Goal: Information Seeking & Learning: Learn about a topic

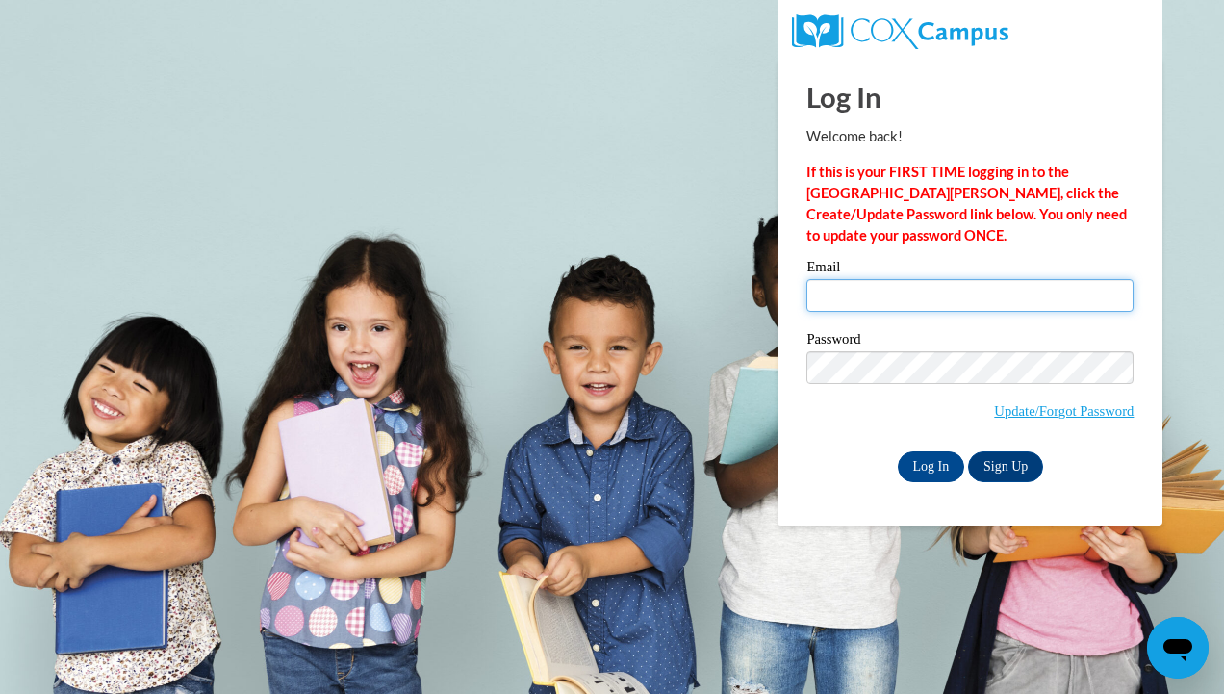
click at [880, 302] on input "Email" at bounding box center [969, 295] width 327 height 33
click at [865, 300] on input "navam.0463@my.uwstout.edu" at bounding box center [969, 295] width 327 height 33
type input "navam0463@my.uwstout.edu"
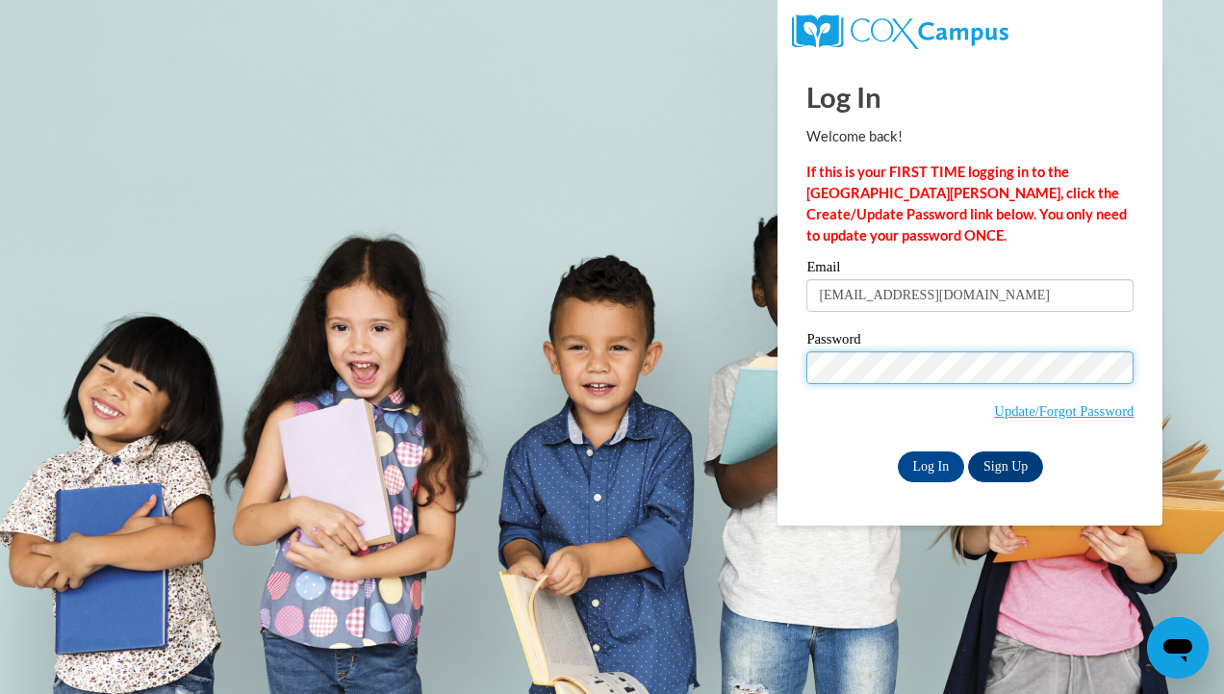
click at [898, 451] on input "Log In" at bounding box center [931, 466] width 67 height 31
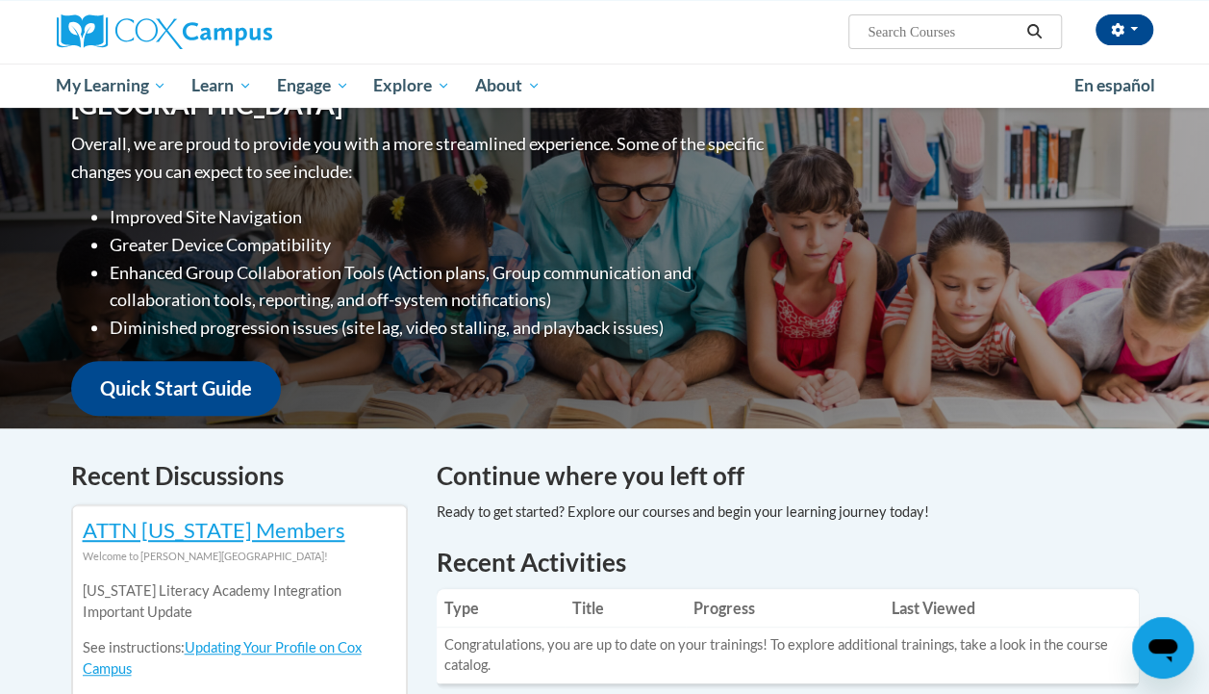
scroll to position [178, 0]
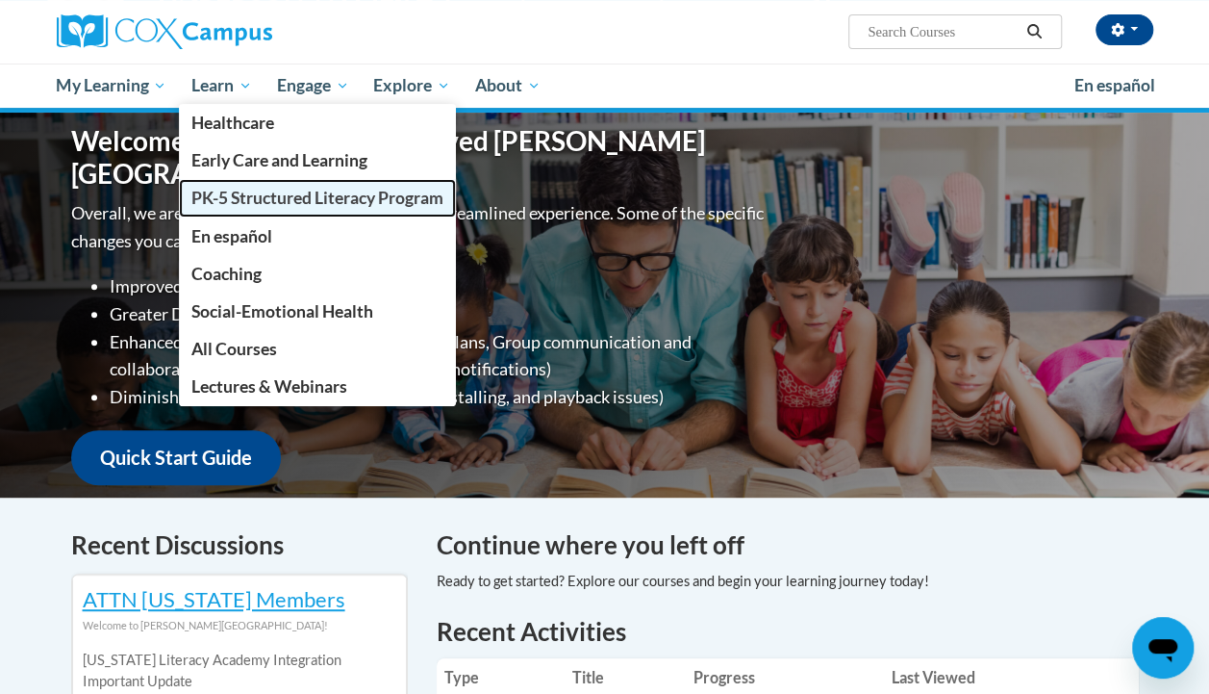
click at [250, 194] on span "PK-5 Structured Literacy Program" at bounding box center [317, 198] width 252 height 20
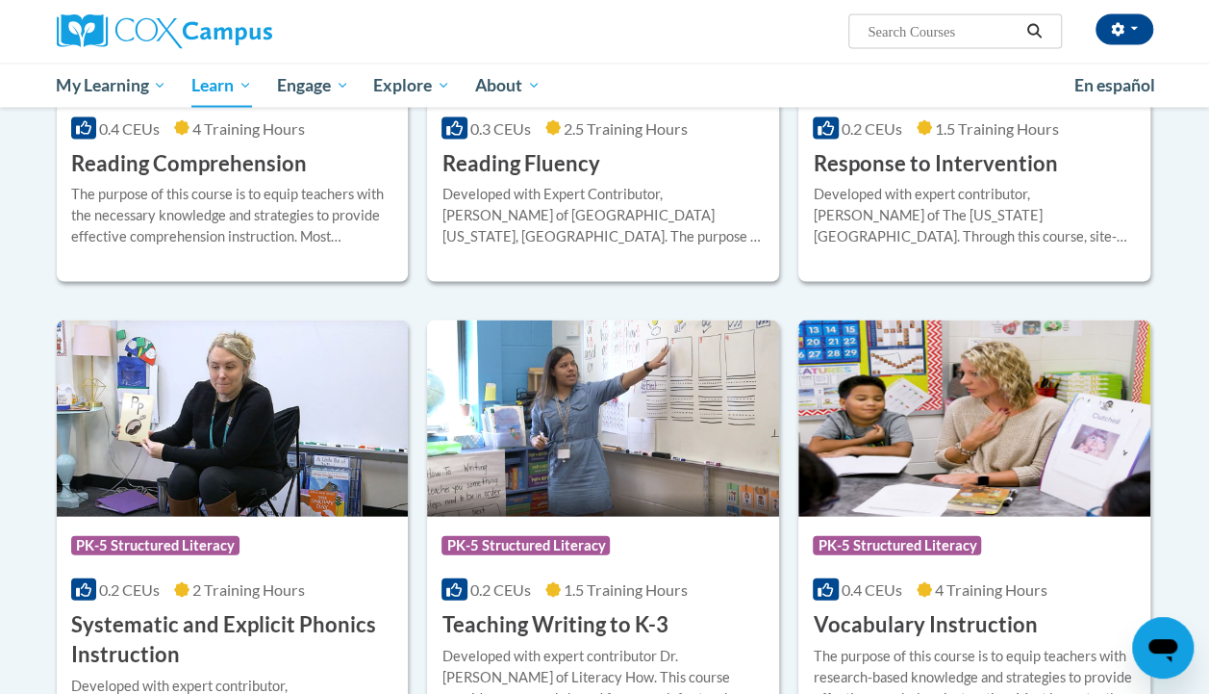
scroll to position [1888, 0]
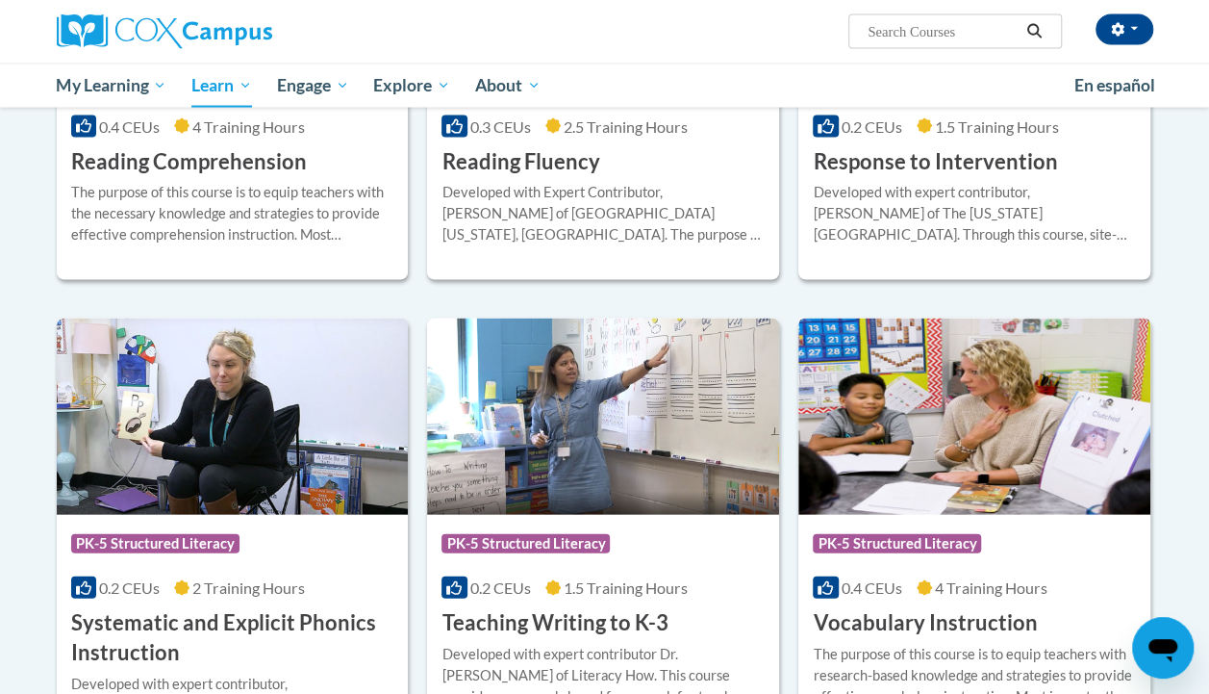
click at [933, 464] on img at bounding box center [974, 416] width 352 height 196
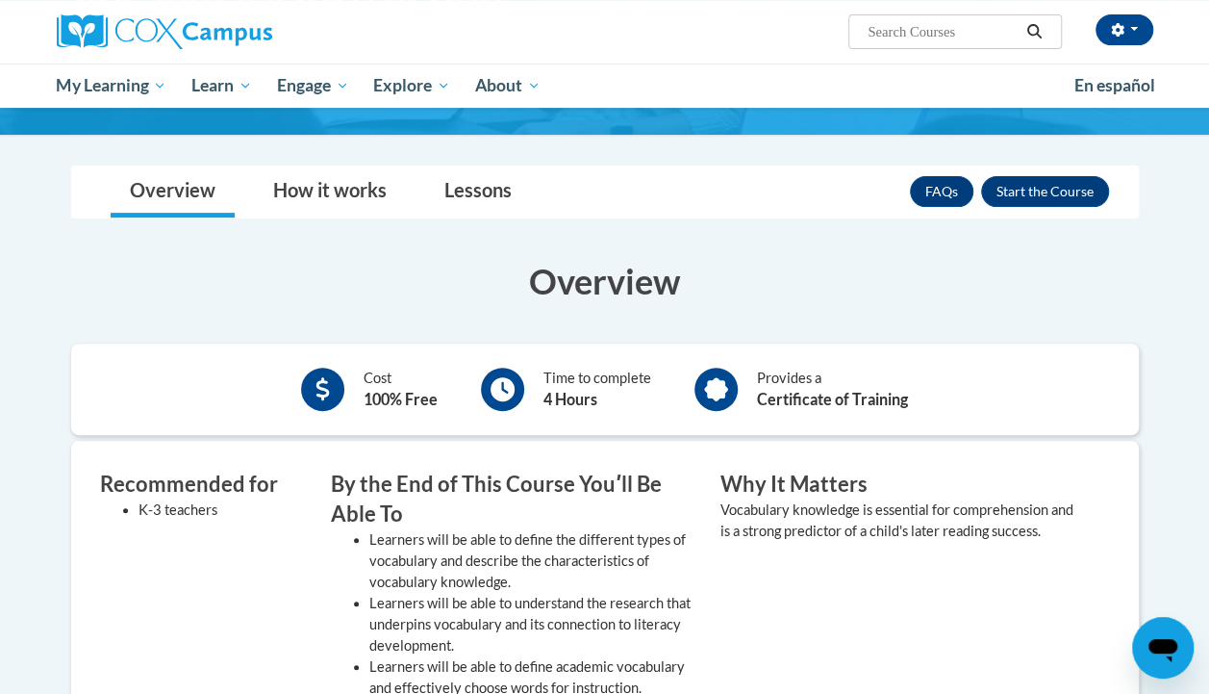
scroll to position [221, 0]
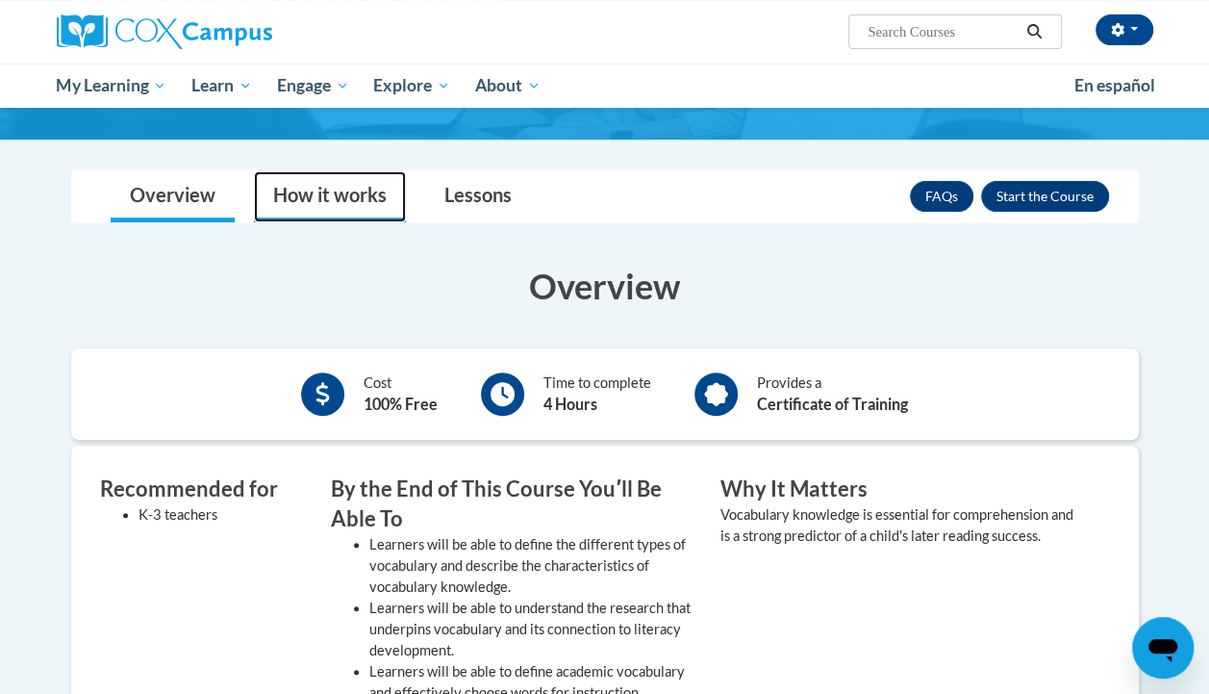
click at [359, 199] on link "How it works" at bounding box center [330, 196] width 152 height 51
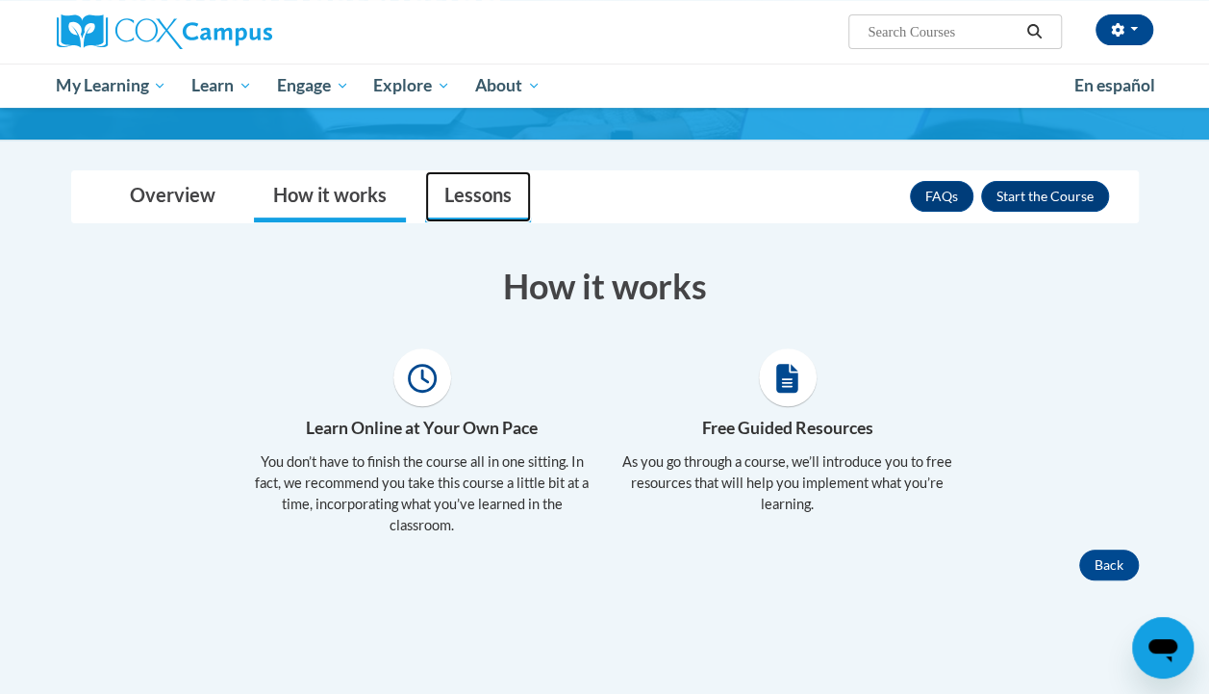
click at [458, 206] on link "Lessons" at bounding box center [478, 196] width 106 height 51
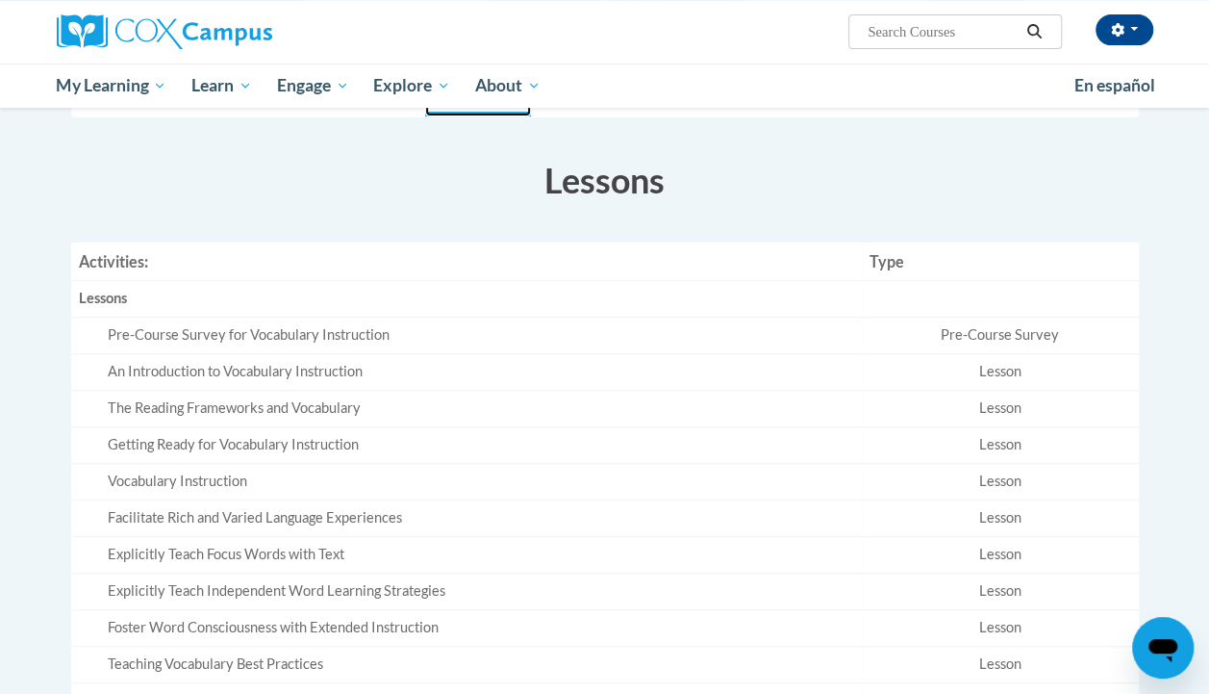
scroll to position [329, 0]
drag, startPoint x: 914, startPoint y: 350, endPoint x: 481, endPoint y: 342, distance: 433.0
click at [523, 354] on tr "An Introduction to Vocabulary Instruction Lesson" at bounding box center [605, 370] width 1068 height 37
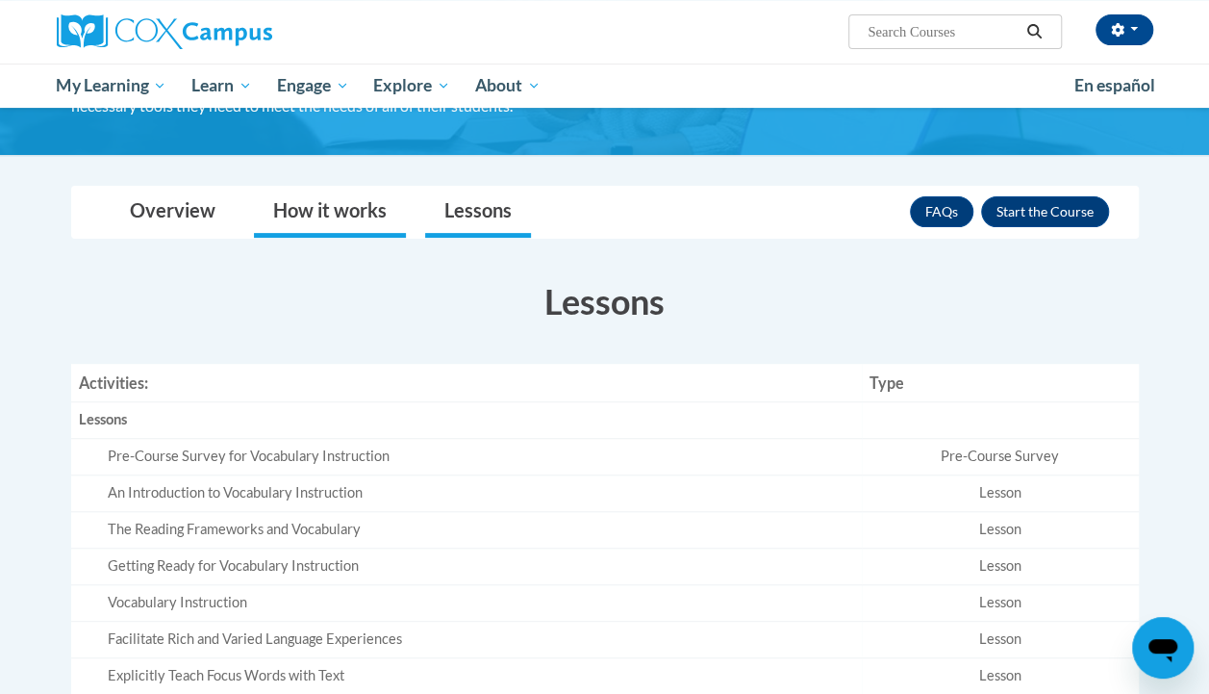
scroll to position [195, 0]
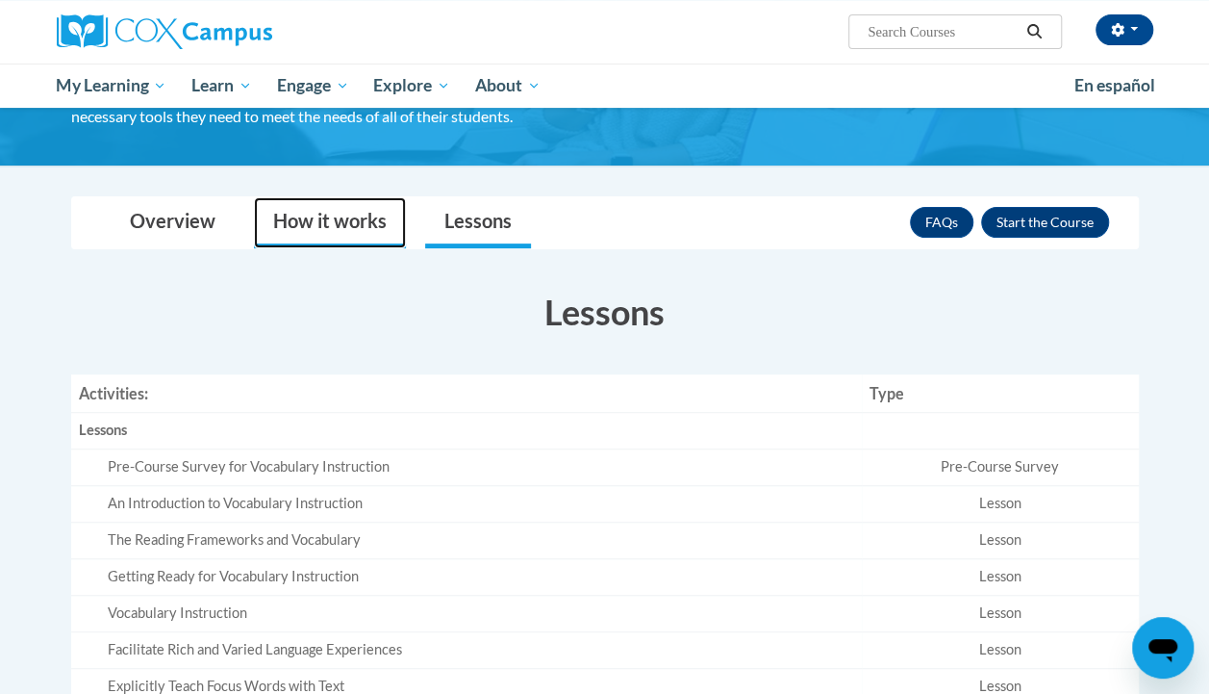
click at [358, 207] on link "How it works" at bounding box center [330, 222] width 152 height 51
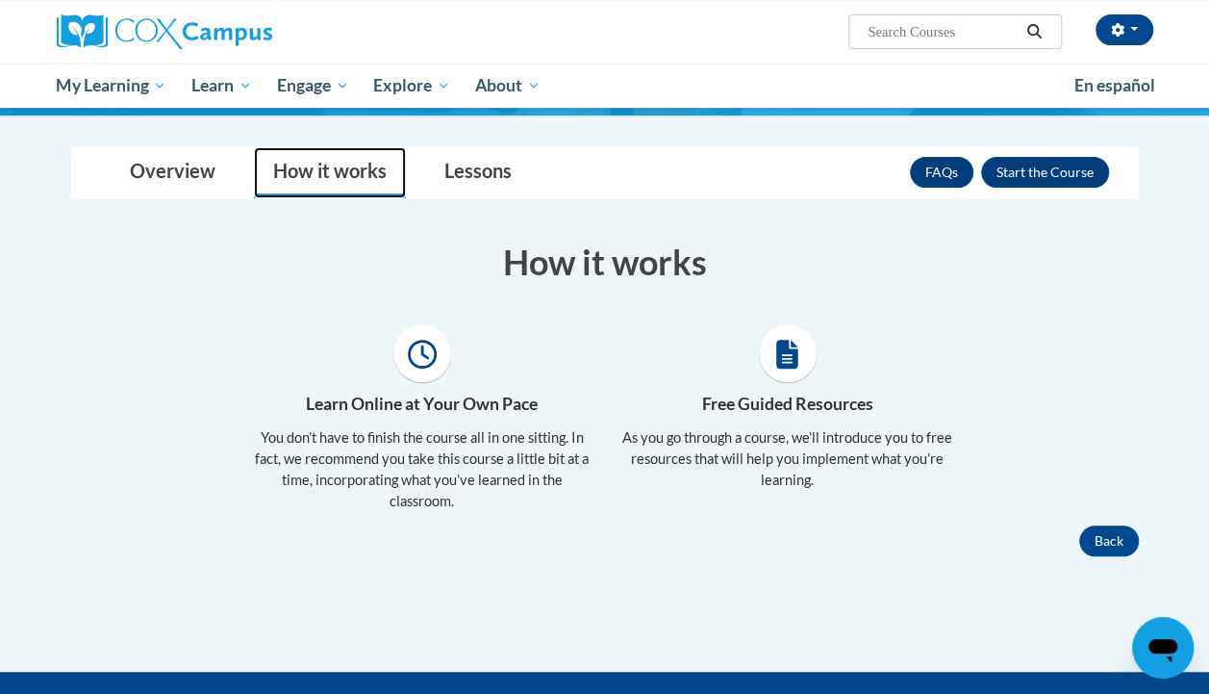
scroll to position [255, 0]
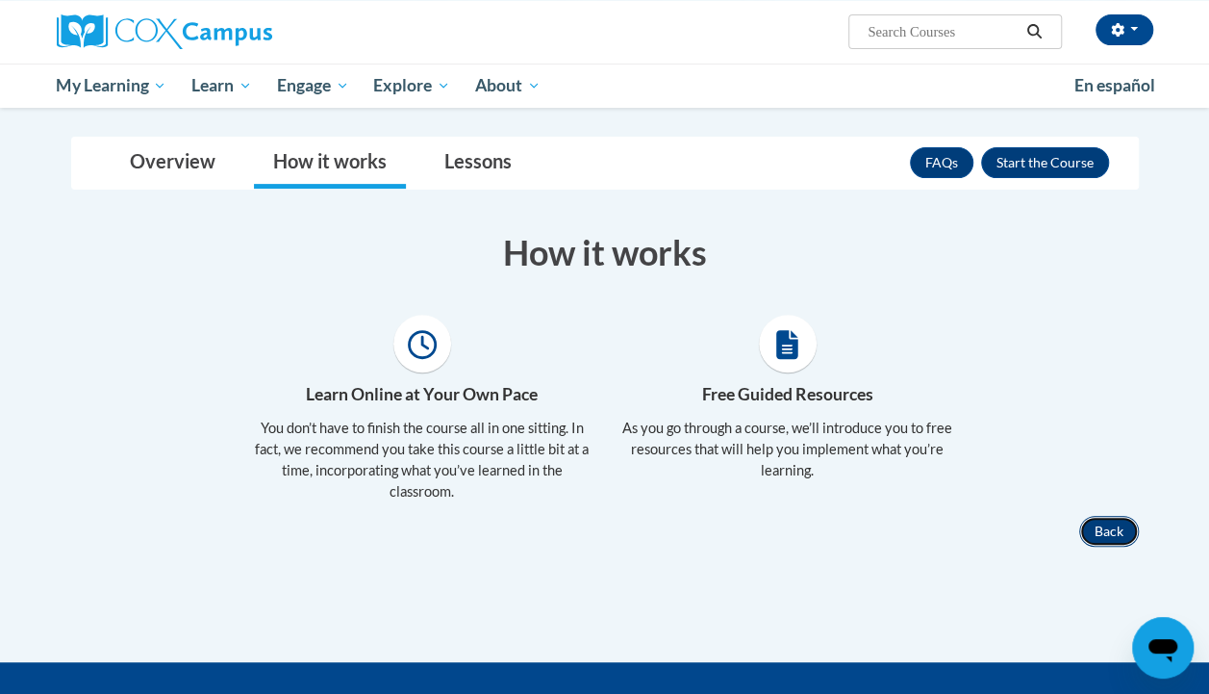
click at [1110, 534] on button "Back" at bounding box center [1109, 531] width 60 height 31
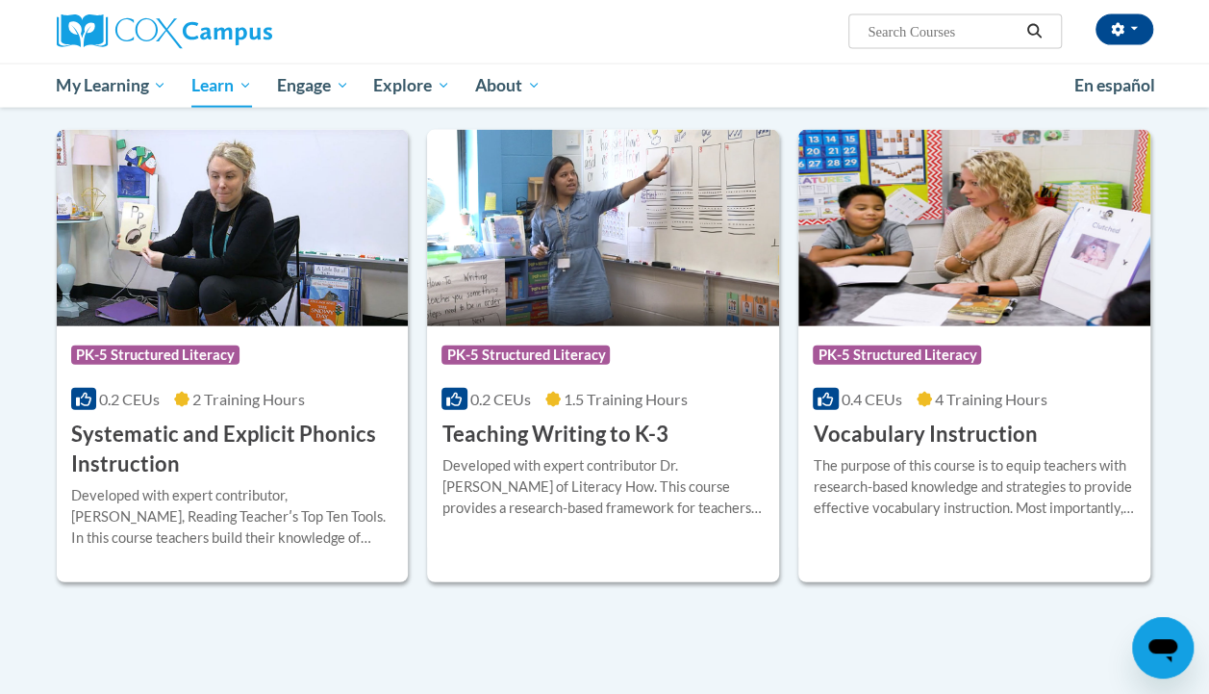
scroll to position [2079, 0]
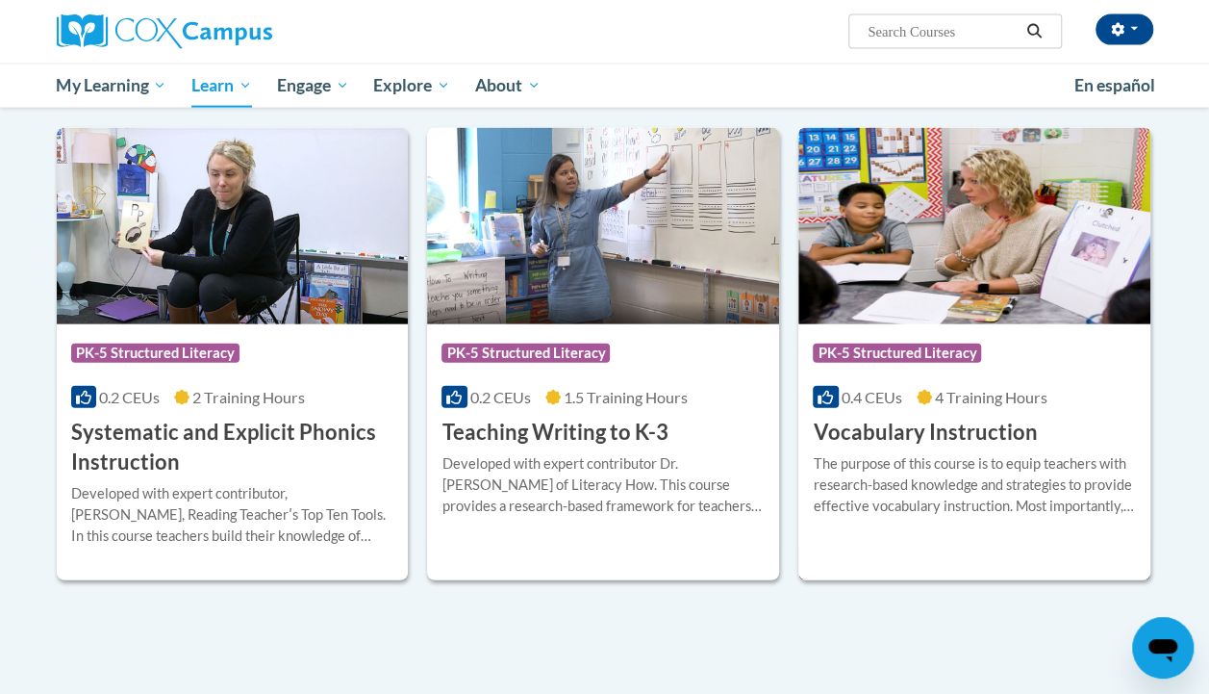
click at [897, 458] on div "The purpose of this course is to equip teachers with research-based knowledge a…" at bounding box center [974, 484] width 323 height 63
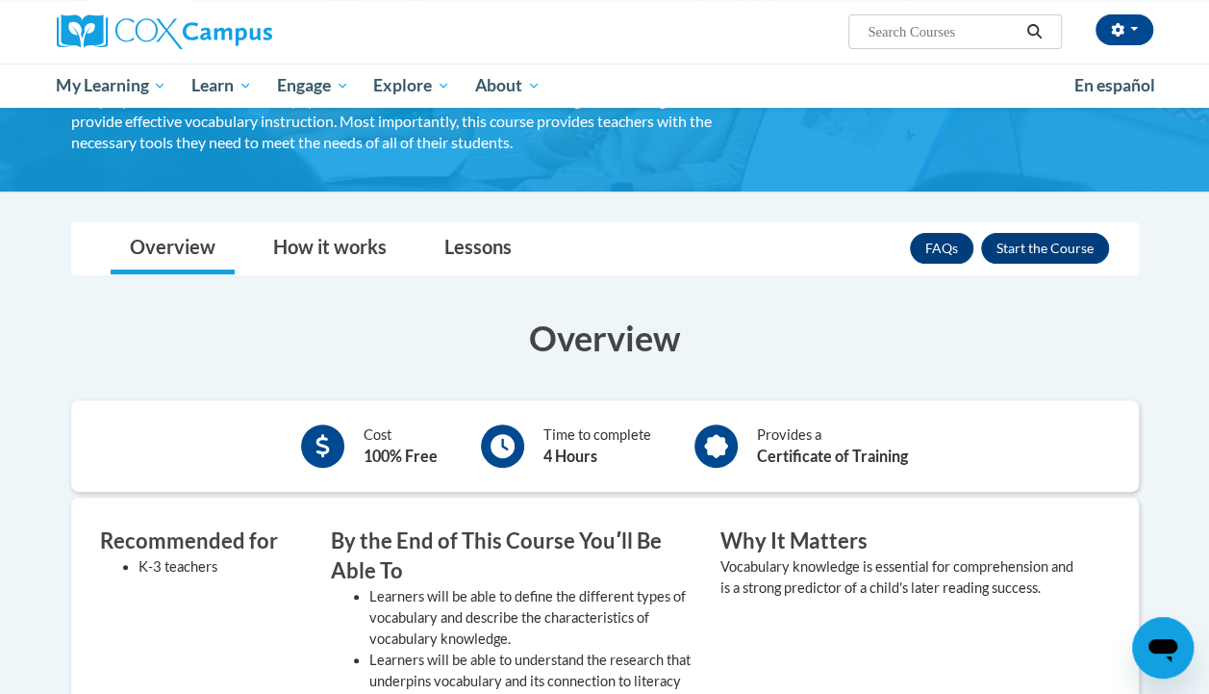
scroll to position [169, 0]
click at [1066, 249] on button "Enroll" at bounding box center [1045, 248] width 128 height 31
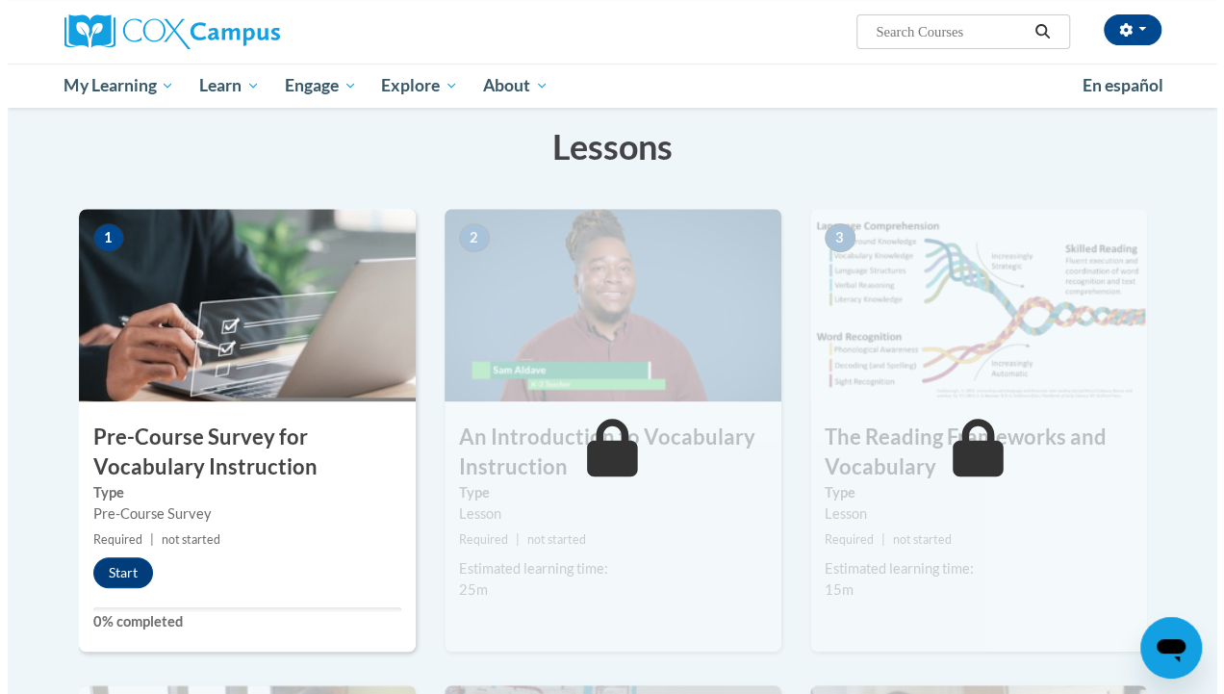
scroll to position [314, 0]
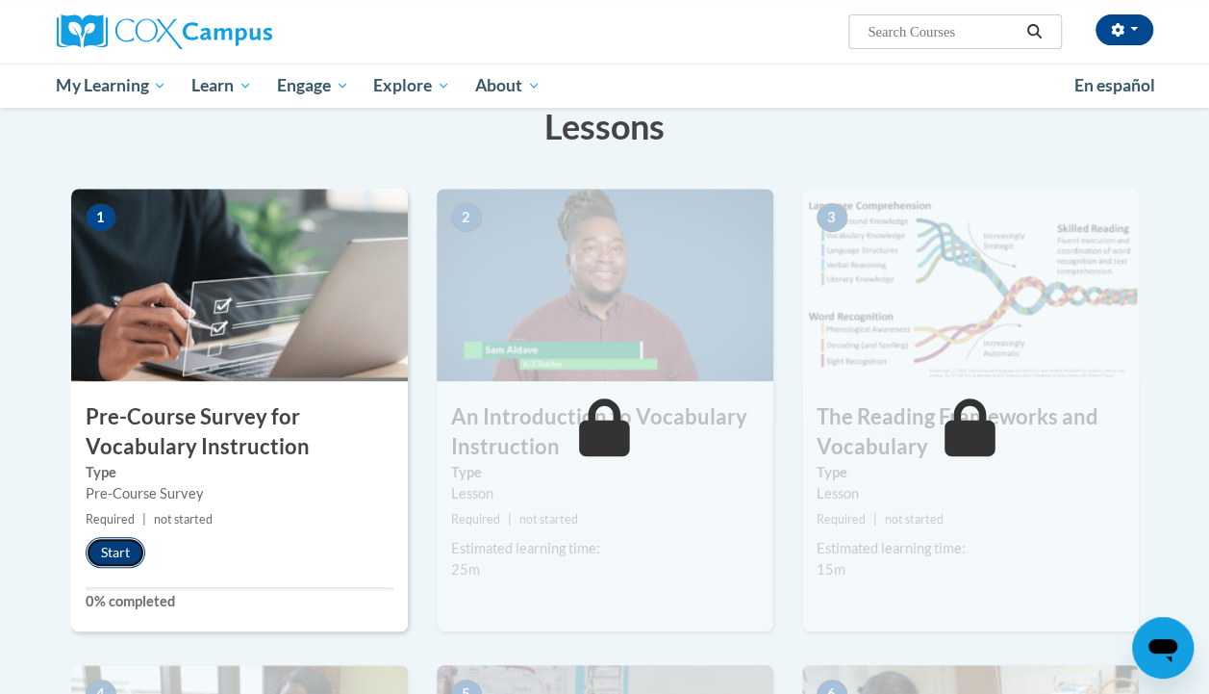
click at [119, 548] on button "Start" at bounding box center [116, 552] width 60 height 31
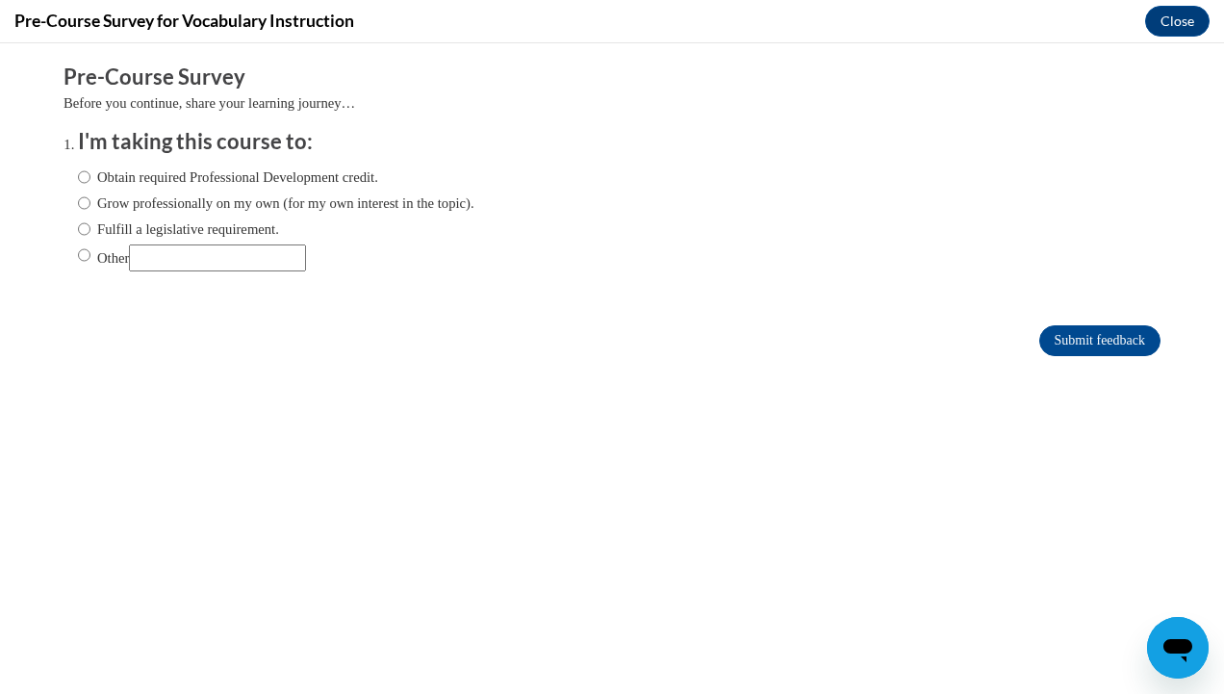
scroll to position [0, 0]
click at [214, 252] on input "Other" at bounding box center [217, 257] width 177 height 27
type input "college couse"
click at [78, 252] on input "Other" at bounding box center [84, 254] width 13 height 21
radio input "true"
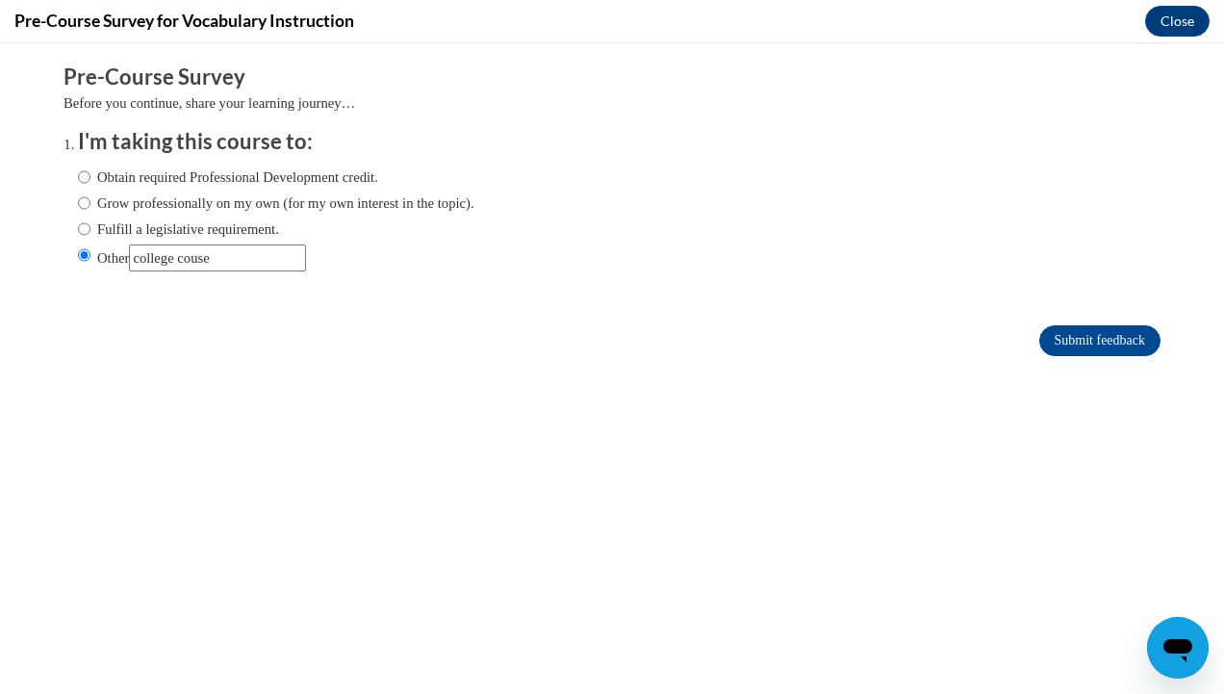
click at [240, 264] on input "Other" at bounding box center [217, 257] width 177 height 27
click at [203, 260] on input "Other" at bounding box center [217, 257] width 177 height 27
click at [244, 252] on input "Other" at bounding box center [217, 257] width 177 height 27
type input "college course"
click at [1073, 341] on input "Submit feedback" at bounding box center [1099, 340] width 121 height 31
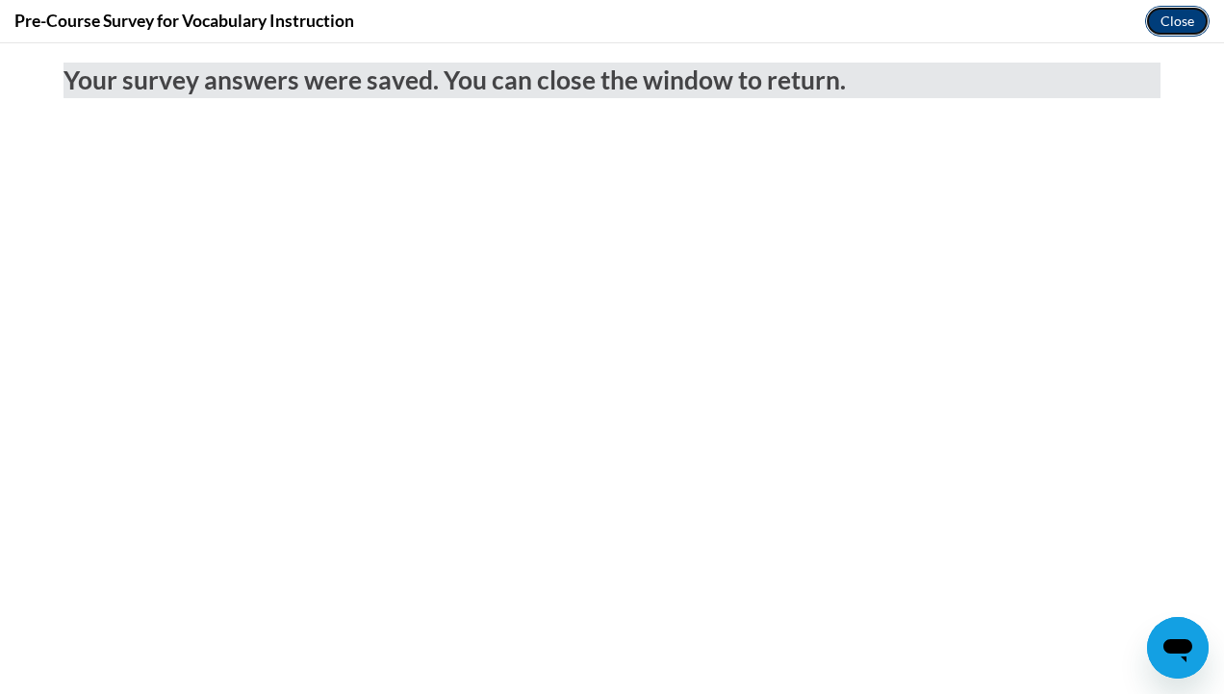
click at [1188, 17] on button "Close" at bounding box center [1177, 21] width 64 height 31
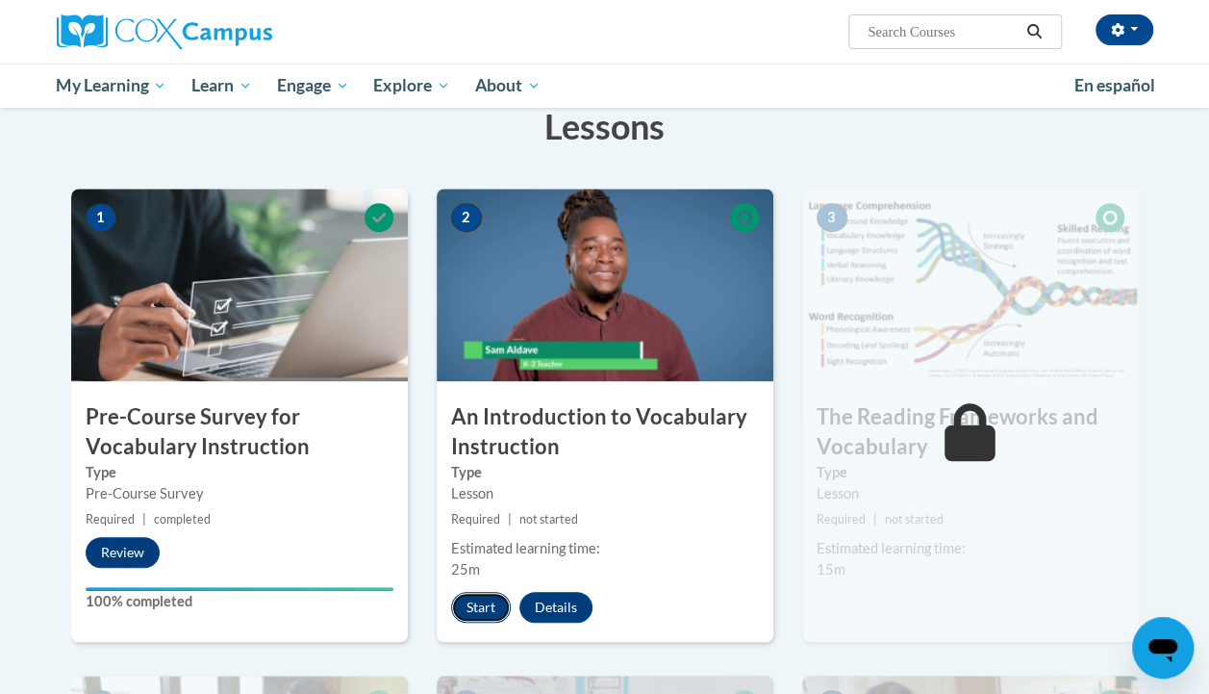
click at [483, 600] on button "Start" at bounding box center [481, 607] width 60 height 31
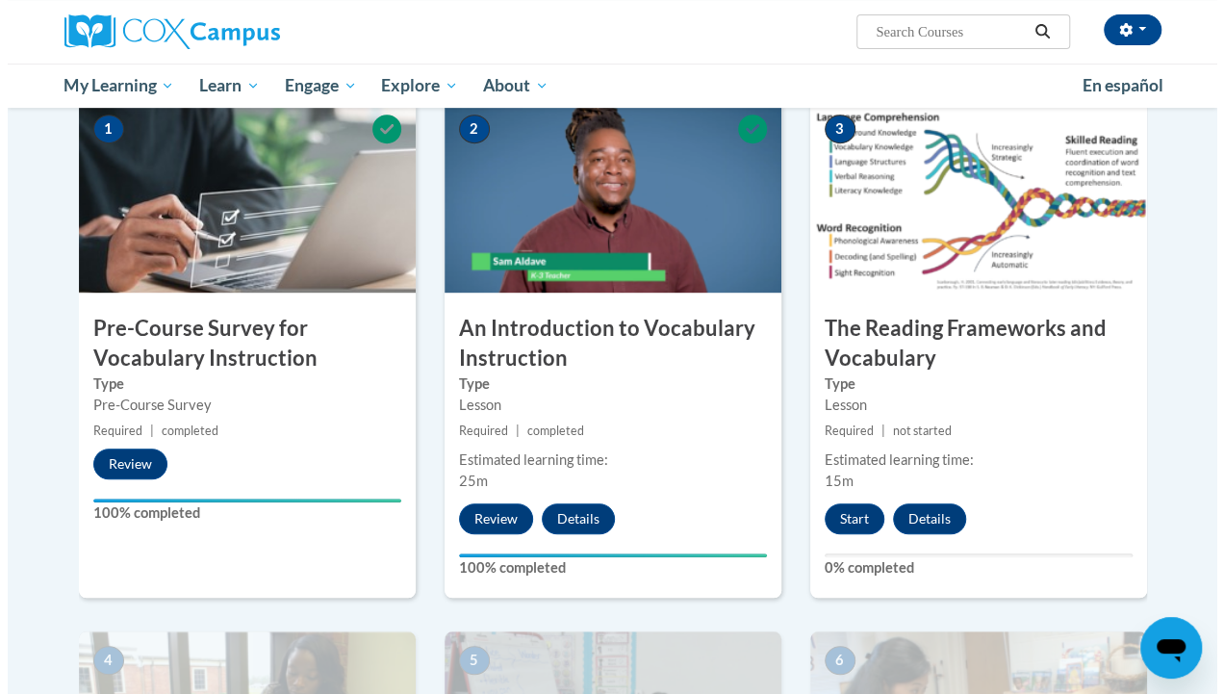
scroll to position [413, 0]
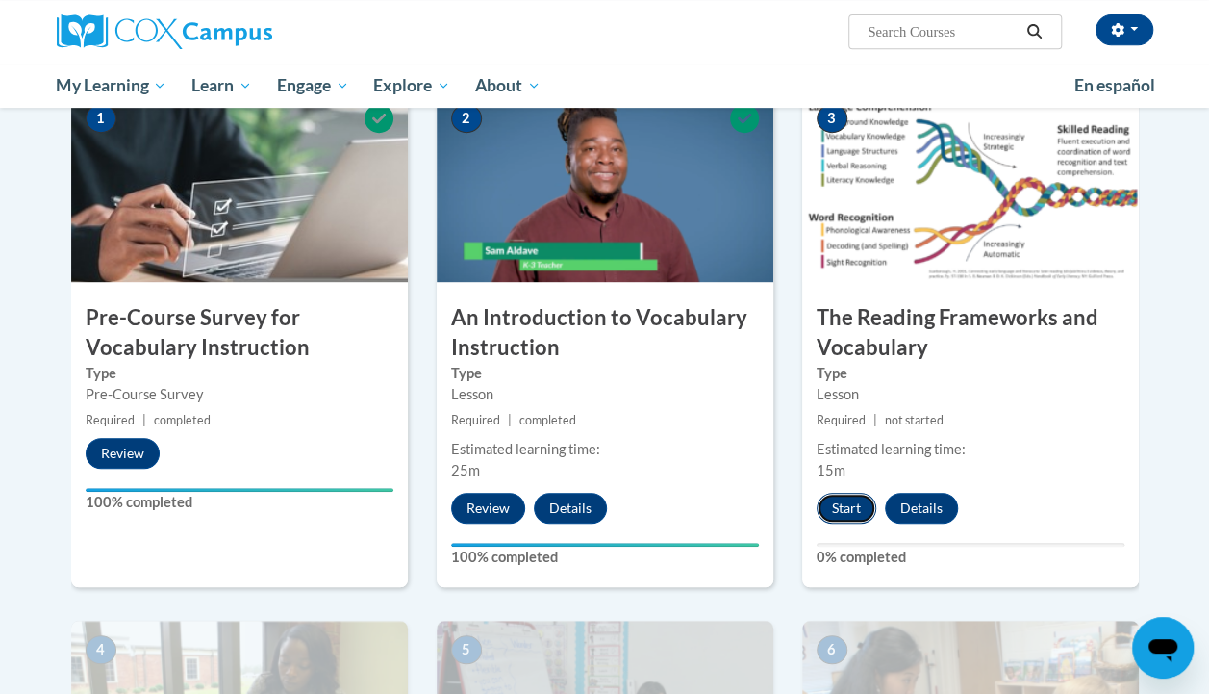
click at [856, 512] on button "Start" at bounding box center [847, 508] width 60 height 31
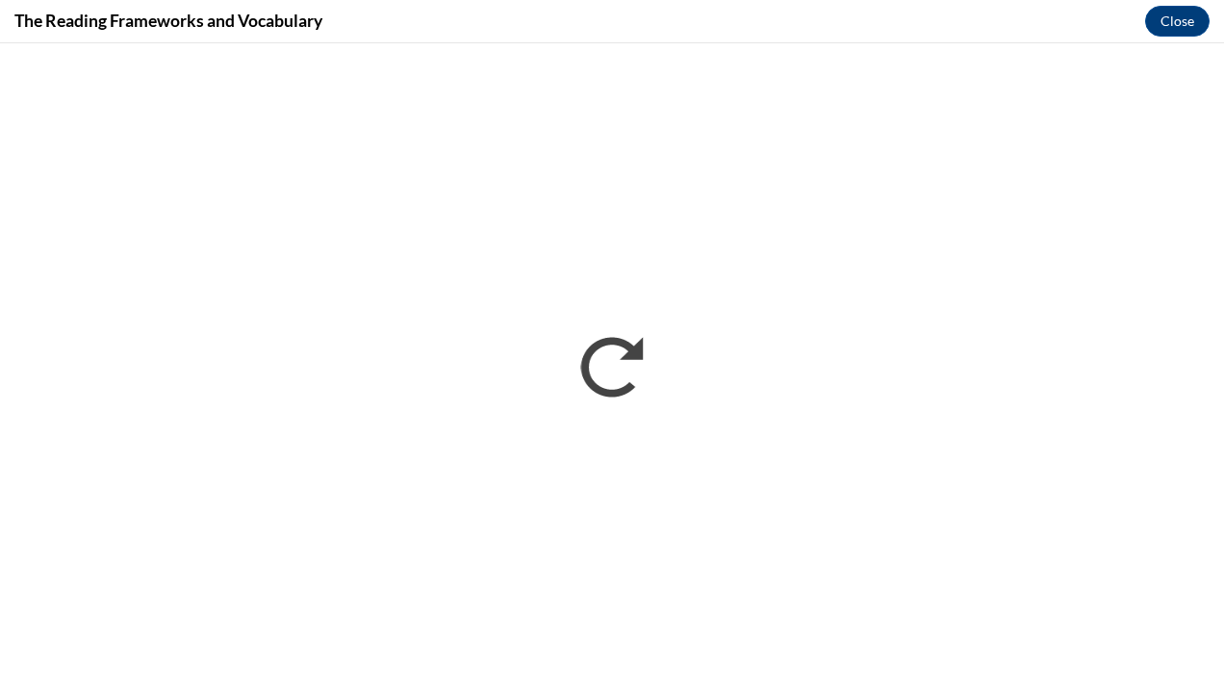
scroll to position [0, 0]
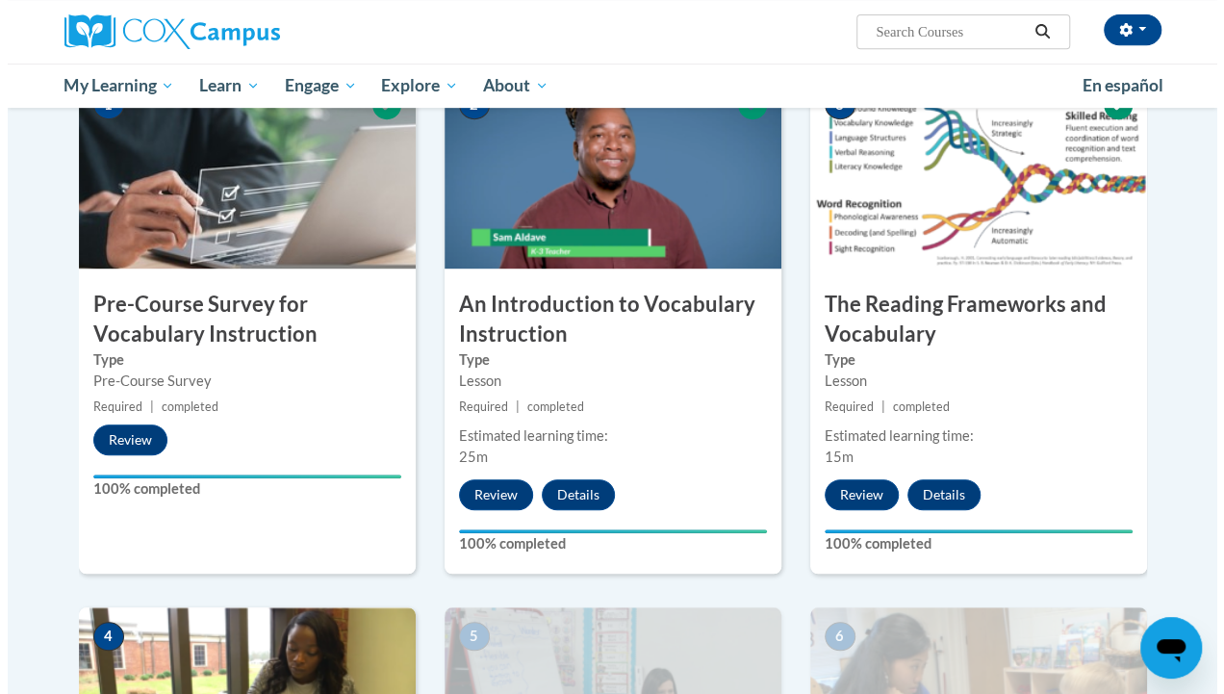
scroll to position [430, 0]
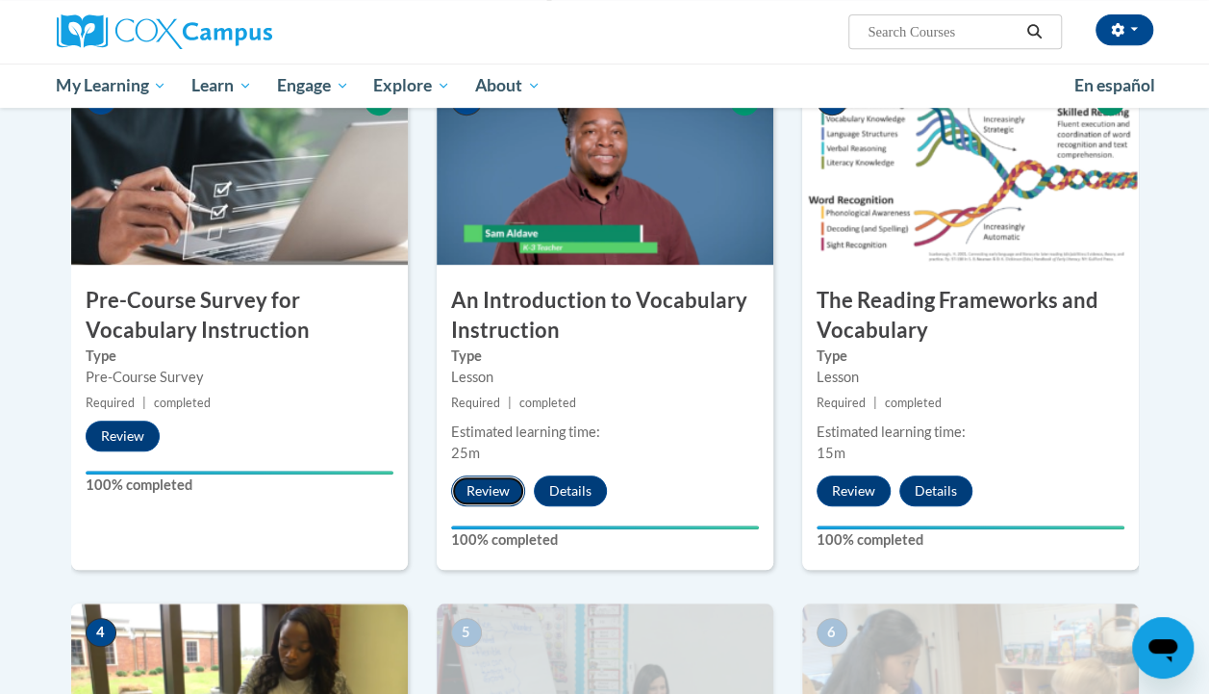
click at [498, 485] on button "Review" at bounding box center [488, 490] width 74 height 31
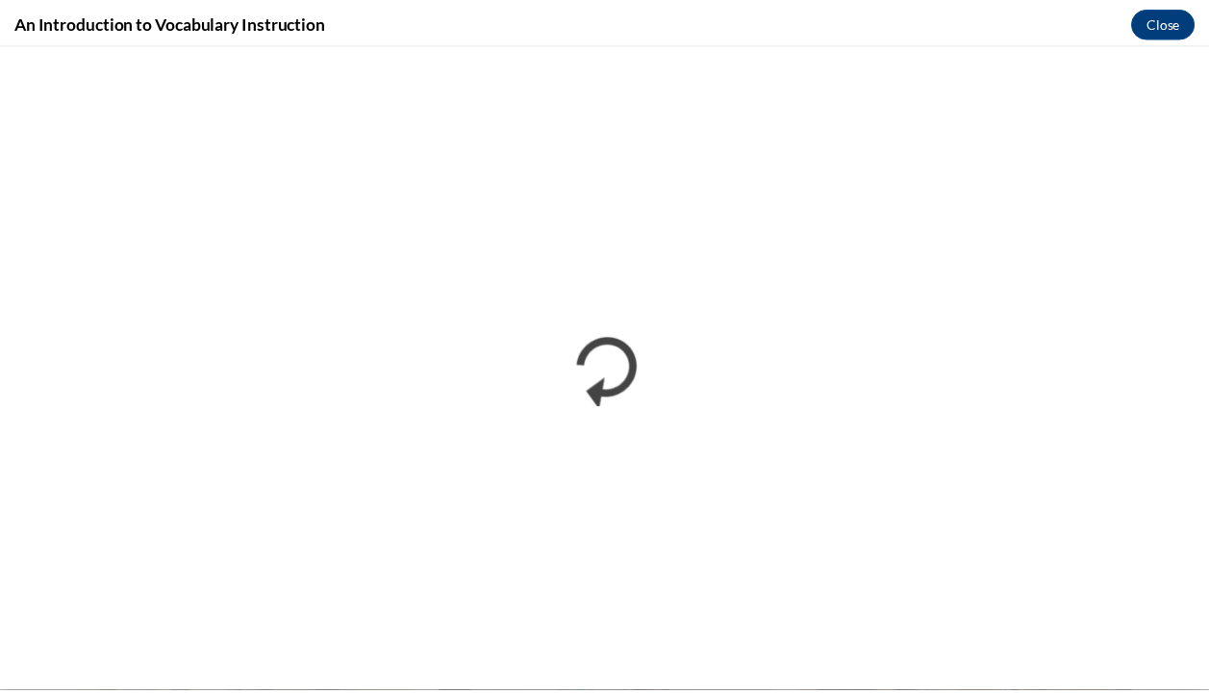
scroll to position [0, 0]
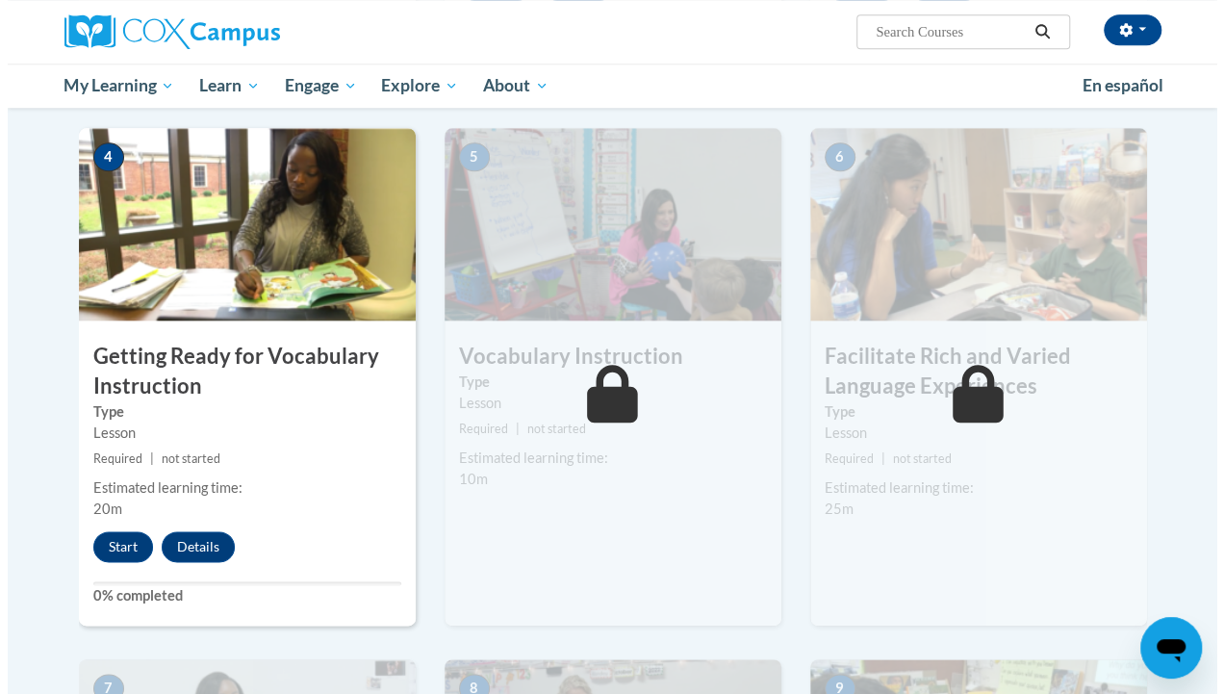
scroll to position [906, 0]
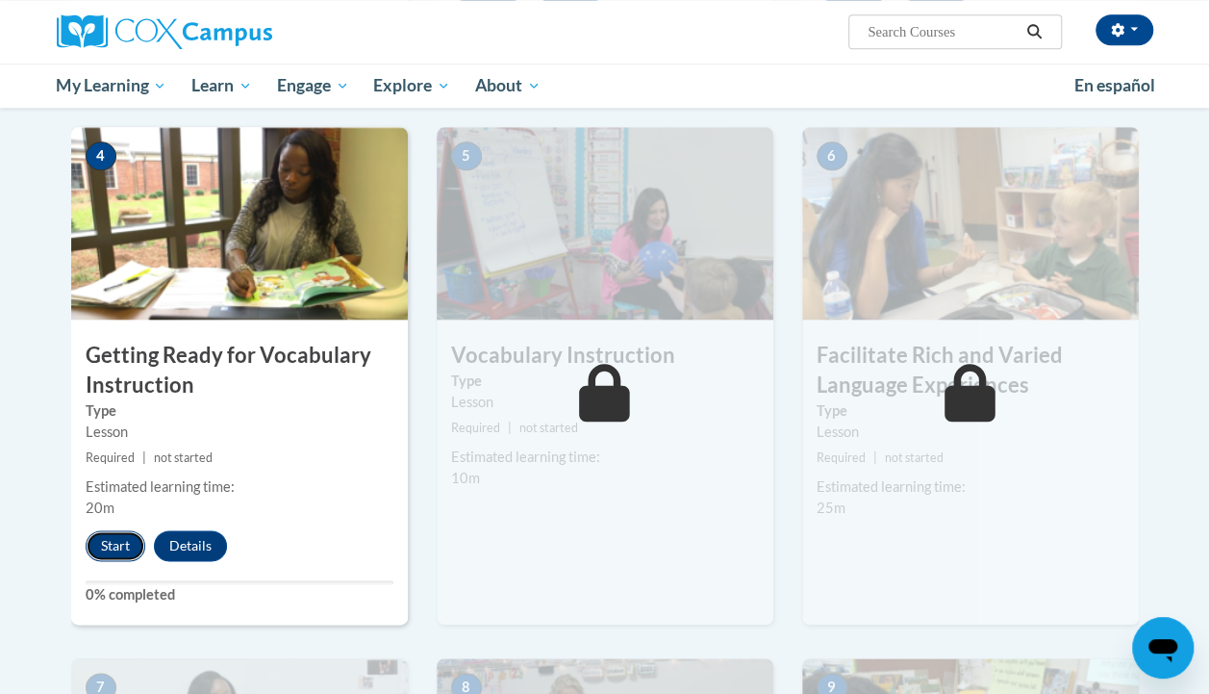
click at [114, 541] on button "Start" at bounding box center [116, 545] width 60 height 31
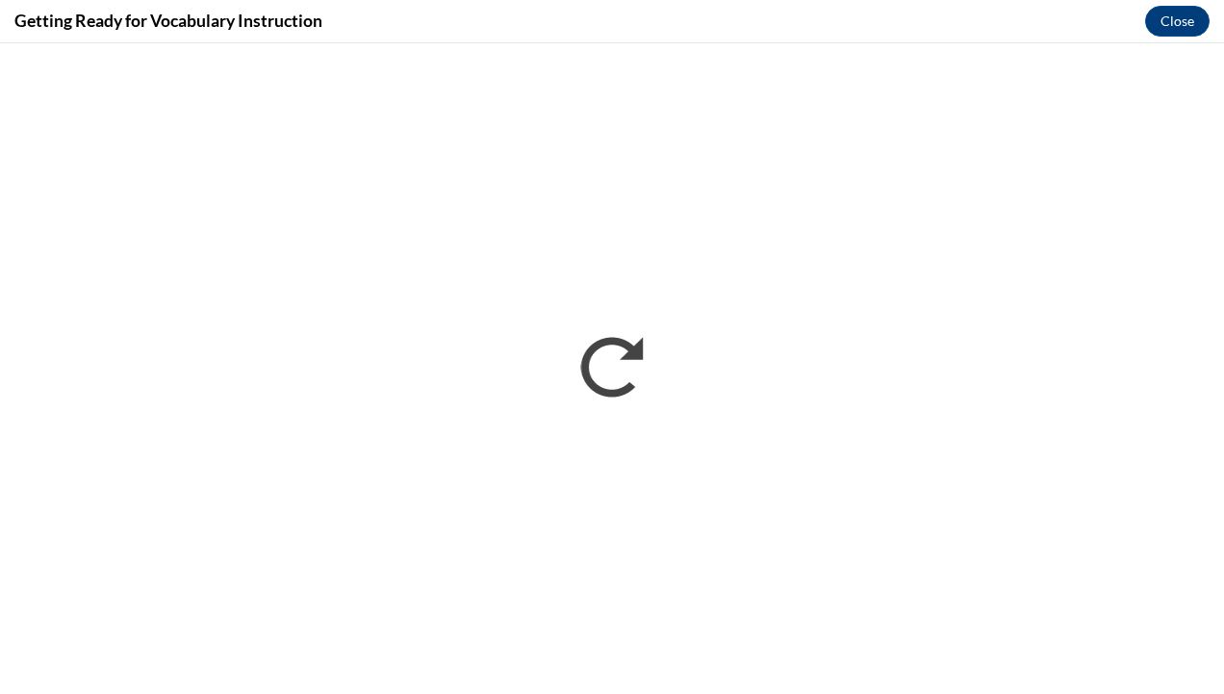
scroll to position [0, 0]
